Goal: Task Accomplishment & Management: Manage account settings

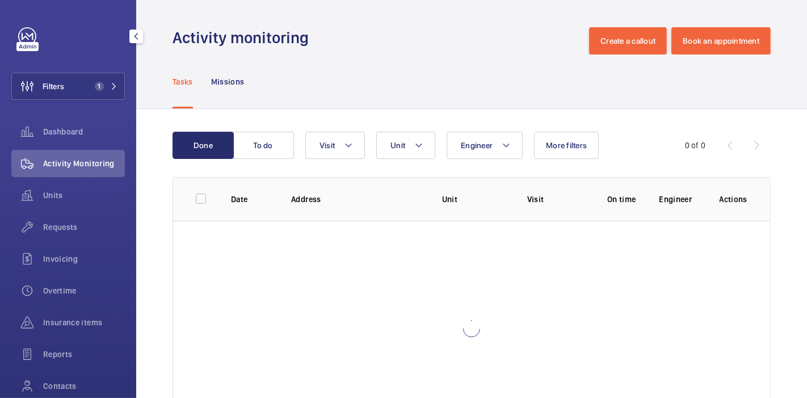
click at [95, 85] on span "1" at bounding box center [99, 86] width 9 height 9
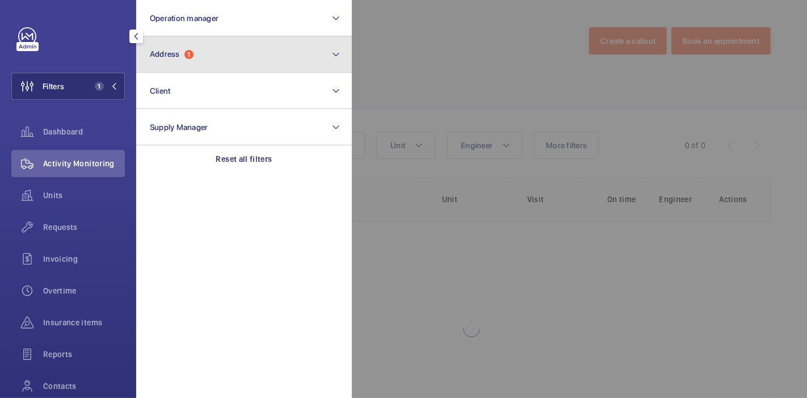
click at [183, 62] on button "Address 1" at bounding box center [244, 54] width 216 height 36
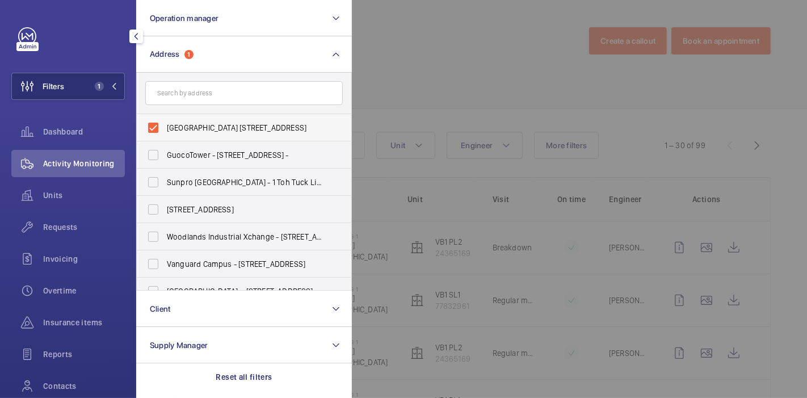
click at [154, 130] on label "[GEOGRAPHIC_DATA] [STREET_ADDRESS]" at bounding box center [235, 127] width 197 height 27
click at [154, 130] on input "[GEOGRAPHIC_DATA] [STREET_ADDRESS]" at bounding box center [153, 127] width 23 height 23
checkbox input "false"
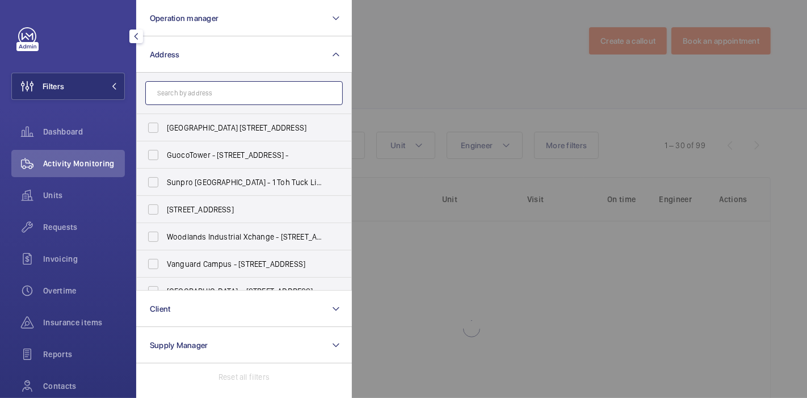
click at [177, 101] on input "text" at bounding box center [243, 93] width 197 height 24
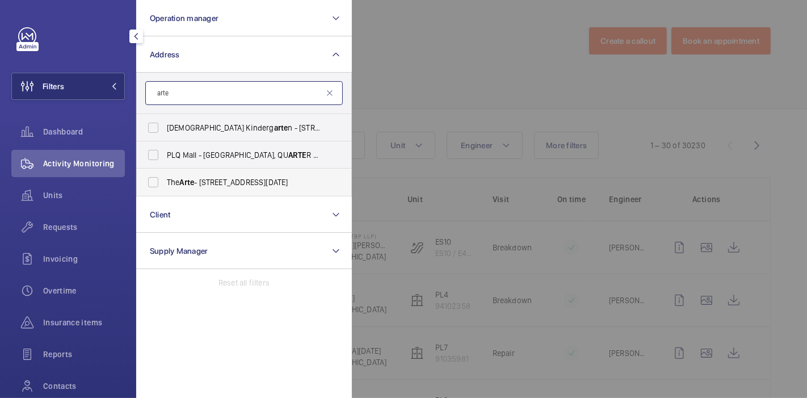
type input "arte"
click at [201, 181] on span "The Arte - [STREET_ADDRESS][DATE]" at bounding box center [245, 181] width 156 height 11
click at [165, 181] on input "The Arte - [STREET_ADDRESS][DATE]" at bounding box center [153, 182] width 23 height 23
checkbox input "true"
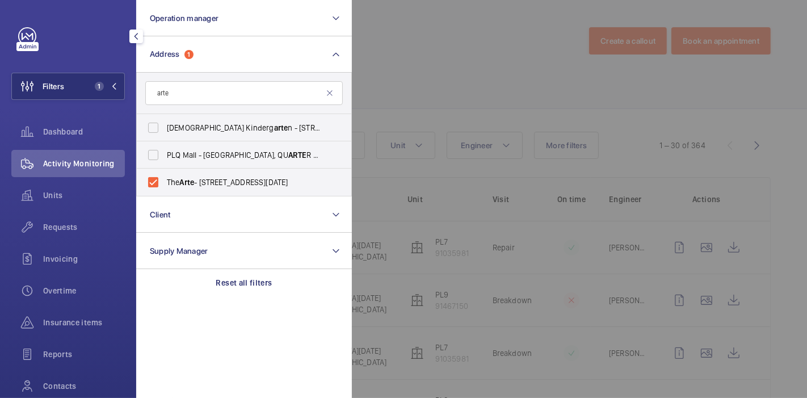
click at [408, 98] on div at bounding box center [755, 199] width 807 height 398
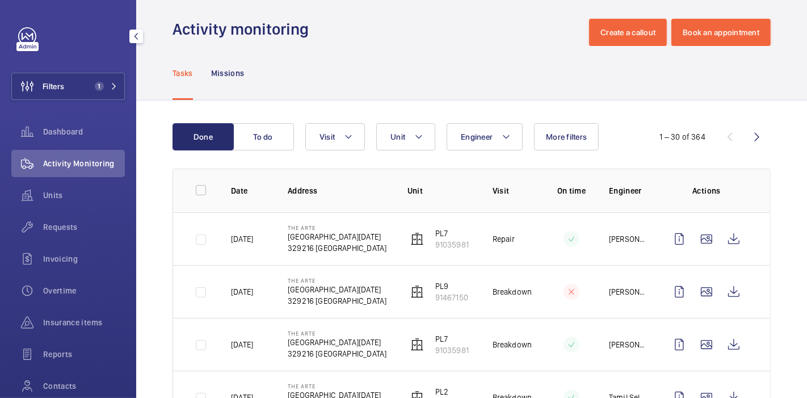
scroll to position [9, 0]
